Goal: Entertainment & Leisure: Consume media (video, audio)

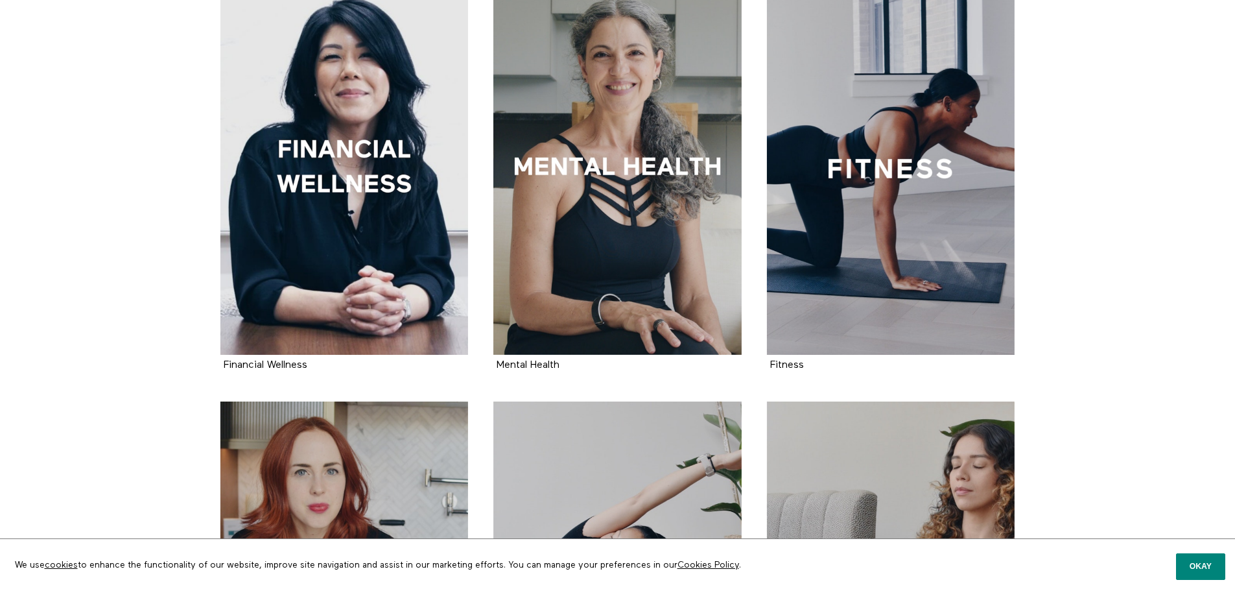
scroll to position [700, 0]
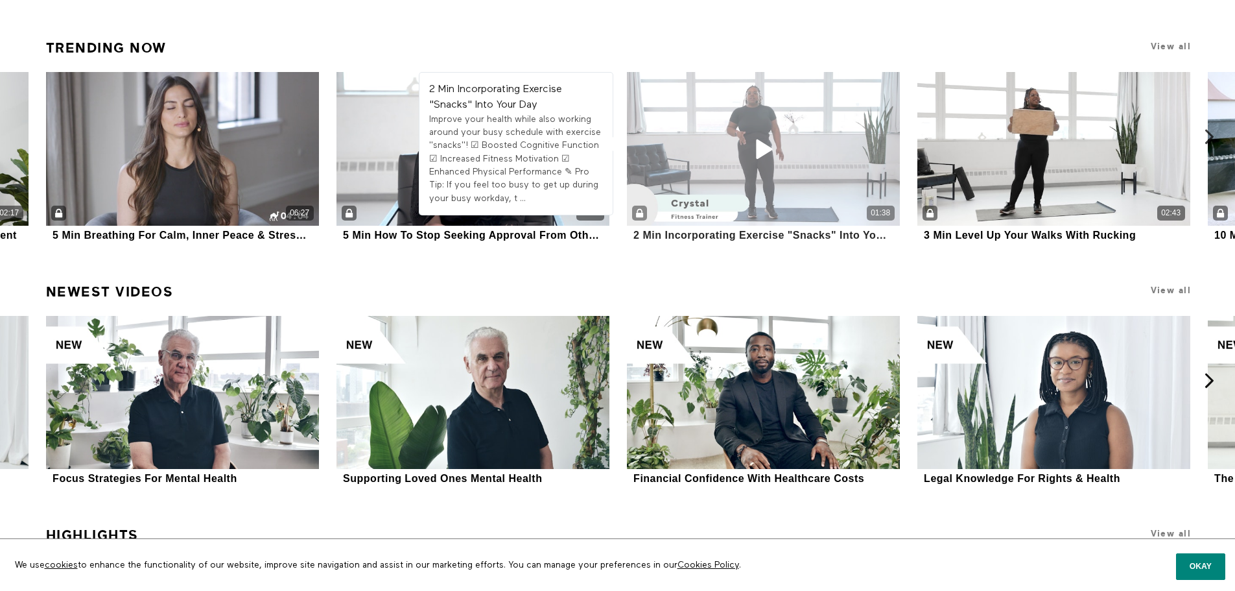
scroll to position [2000, 0]
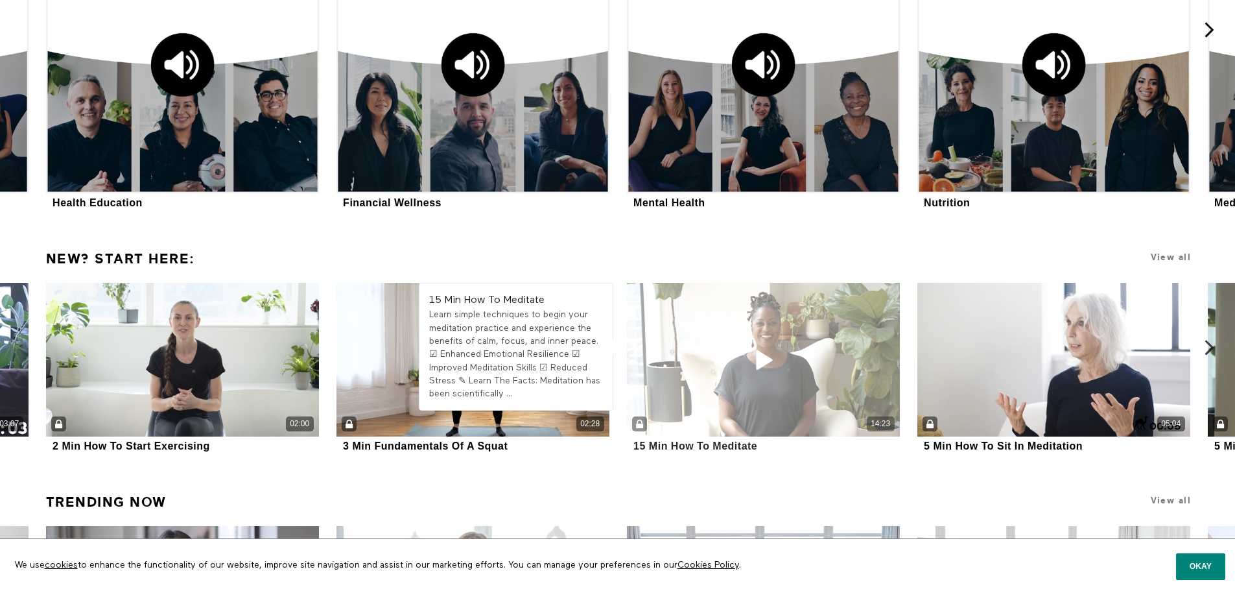
click at [741, 376] on div "14:23" at bounding box center [763, 360] width 273 height 154
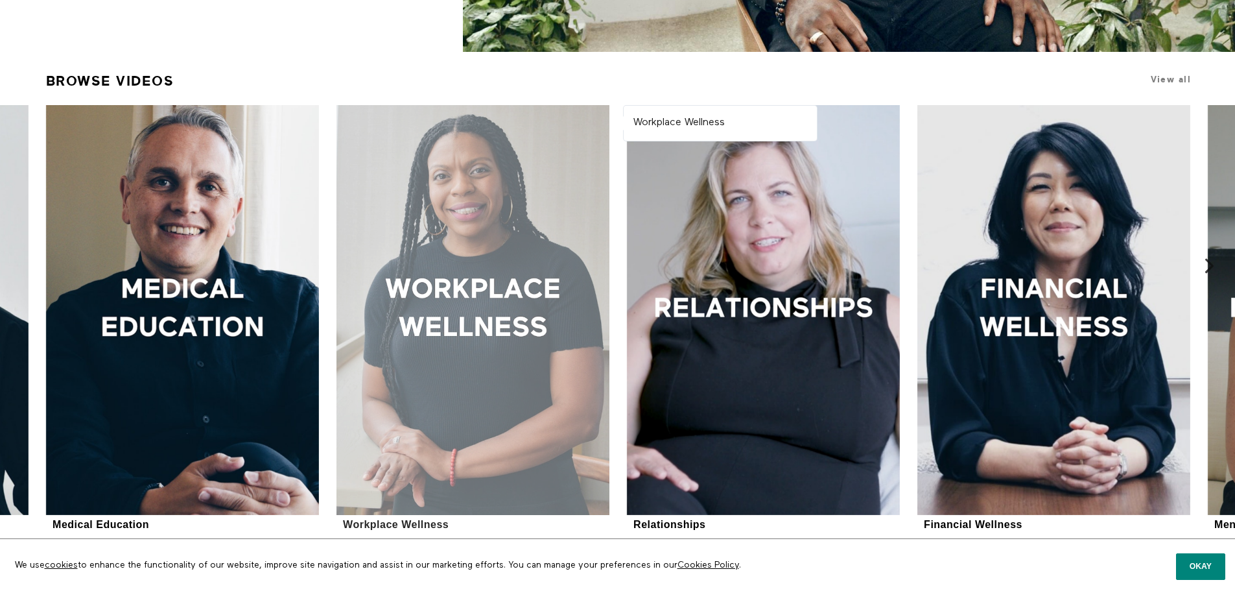
scroll to position [440, 0]
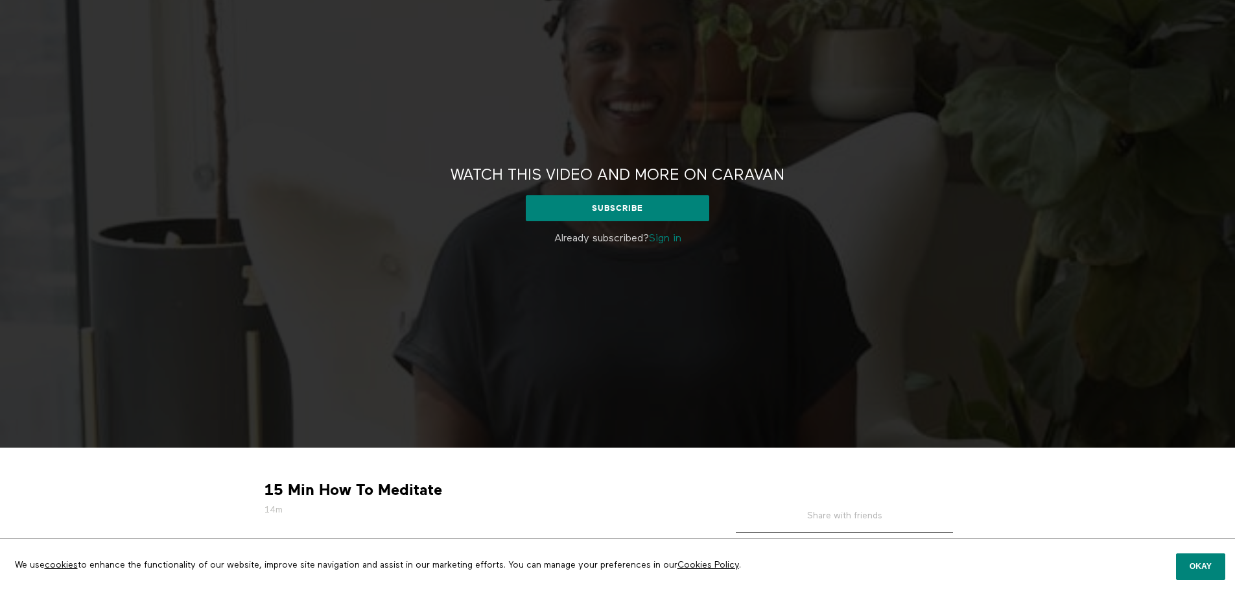
scroll to position [239, 0]
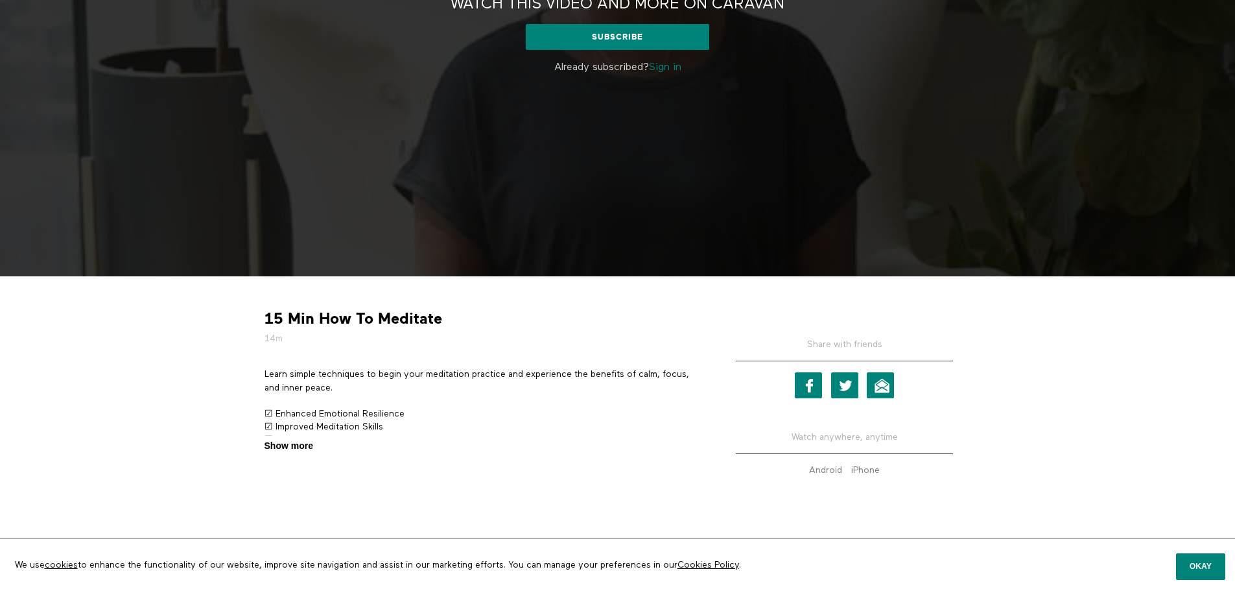
click at [310, 446] on span "Show more" at bounding box center [289, 446] width 49 height 14
click at [0, 0] on input "Show more Show less" at bounding box center [0, 0] width 0 height 0
